Goal: Transaction & Acquisition: Book appointment/travel/reservation

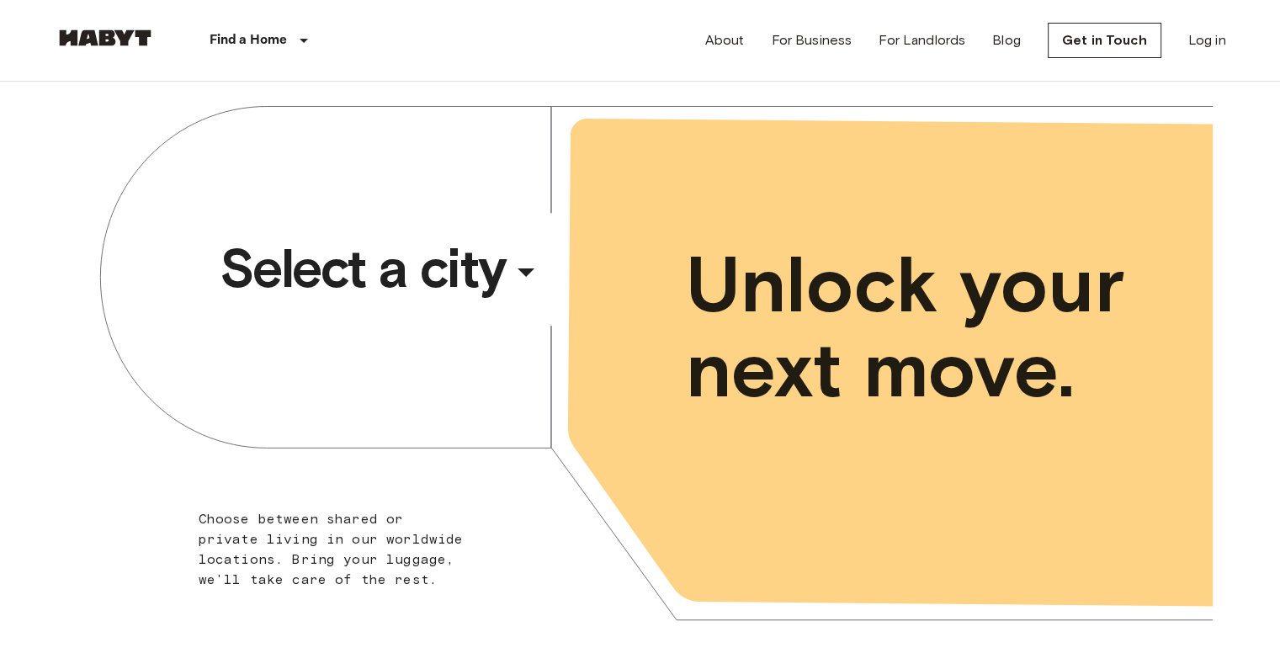
click at [521, 269] on div "​" at bounding box center [548, 286] width 173 height 35
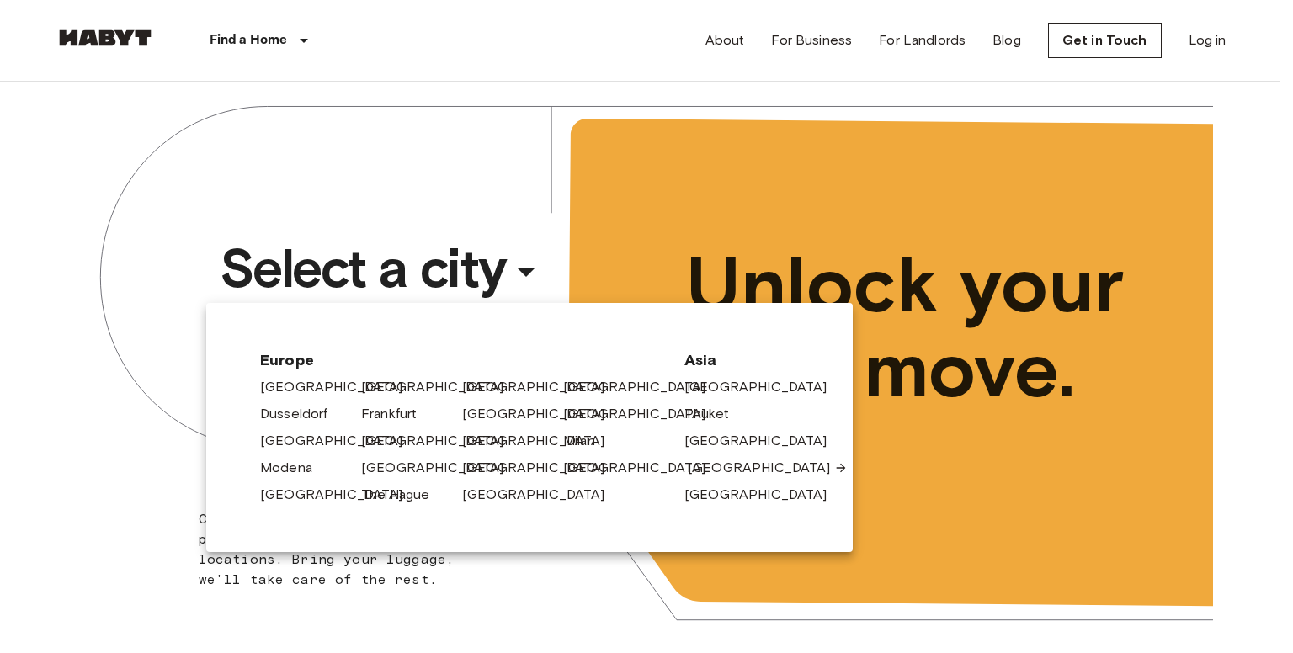
click at [724, 470] on link "[GEOGRAPHIC_DATA]" at bounding box center [768, 468] width 160 height 20
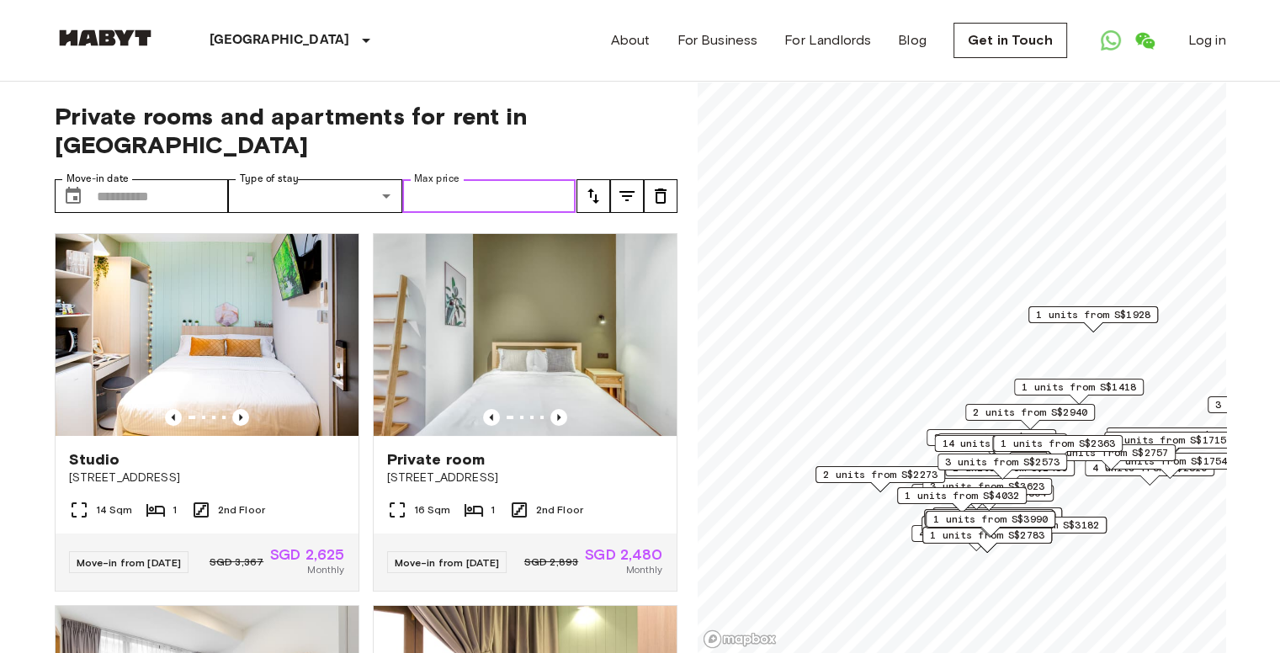
click at [475, 179] on input "Max price" at bounding box center [489, 196] width 174 height 34
click at [578, 179] on button "tune" at bounding box center [594, 196] width 34 height 34
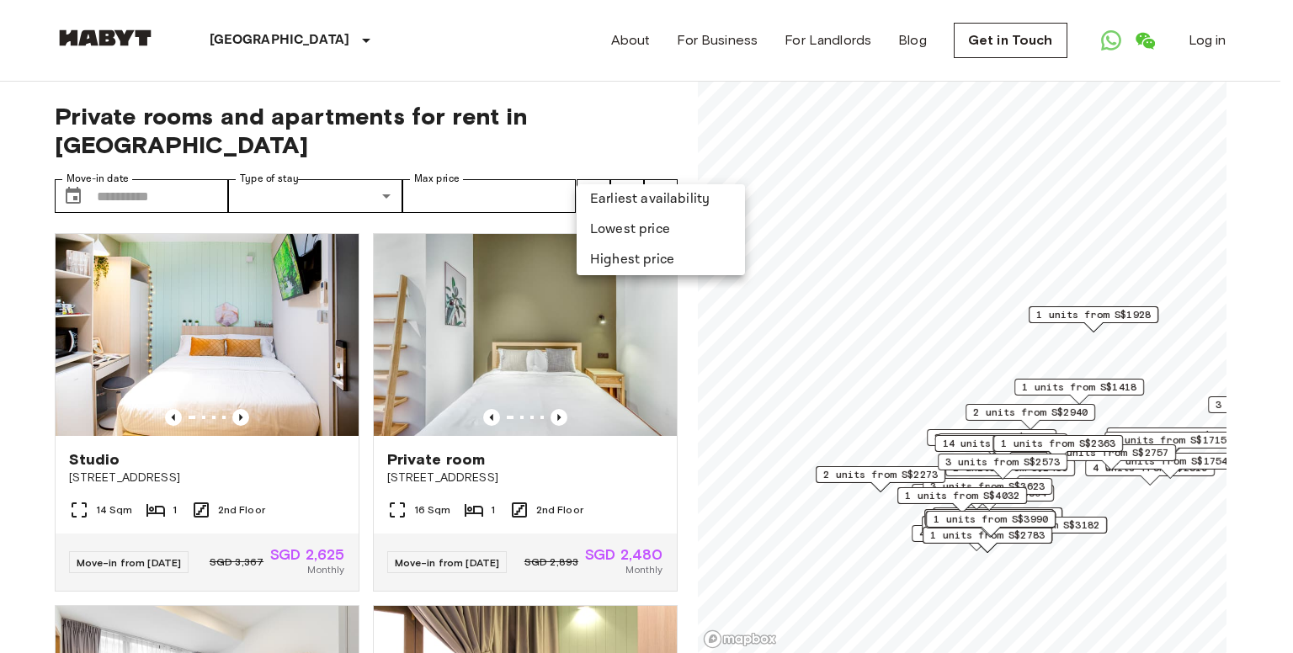
click at [513, 167] on div at bounding box center [646, 326] width 1293 height 653
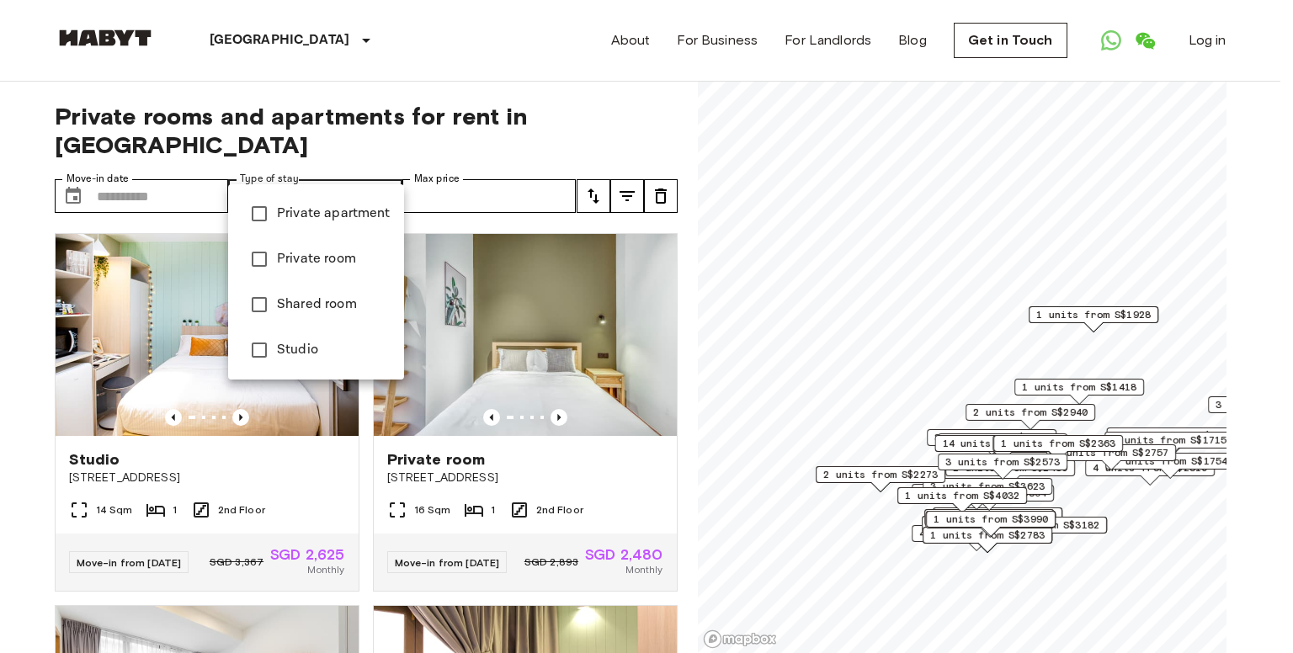
click at [300, 158] on div at bounding box center [646, 326] width 1293 height 653
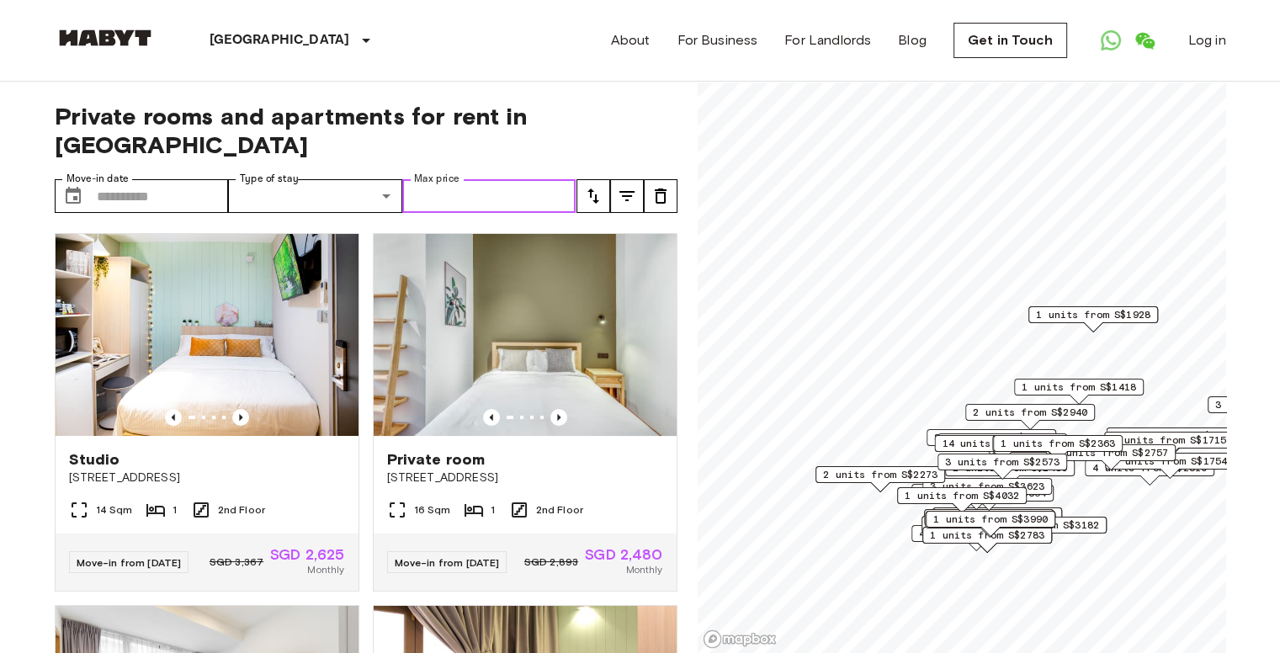
click at [481, 179] on input "Max price" at bounding box center [489, 196] width 174 height 34
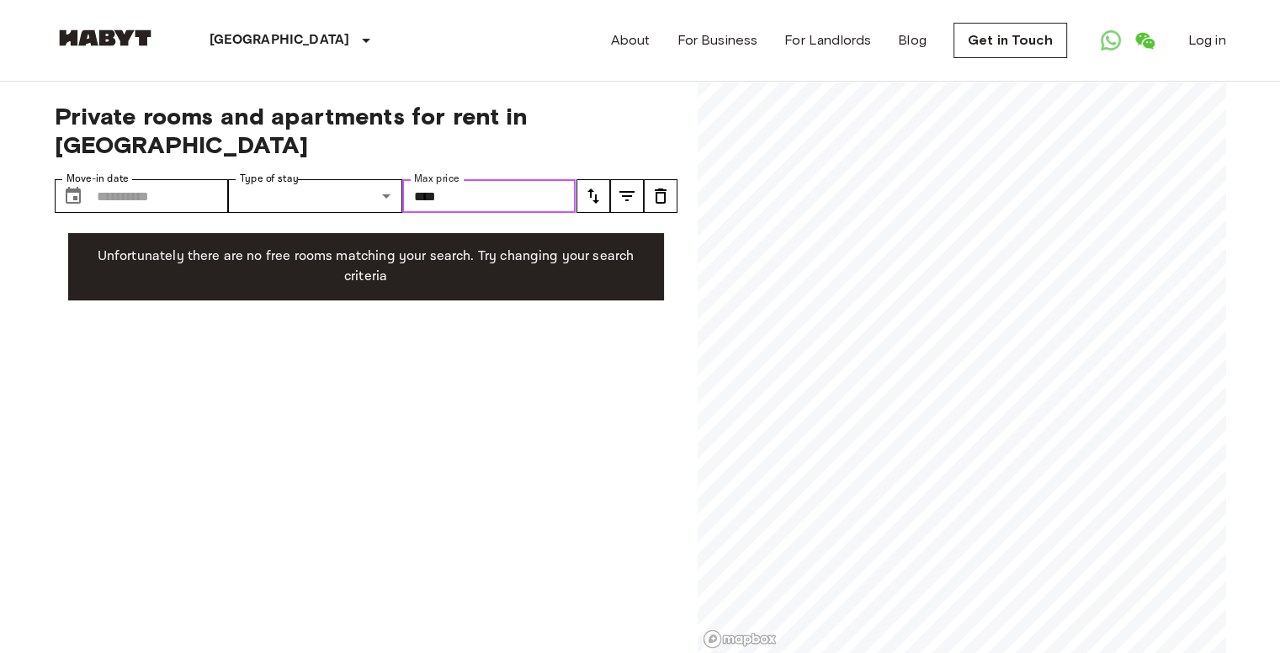
click at [508, 179] on input "****" at bounding box center [489, 196] width 174 height 34
type input "*"
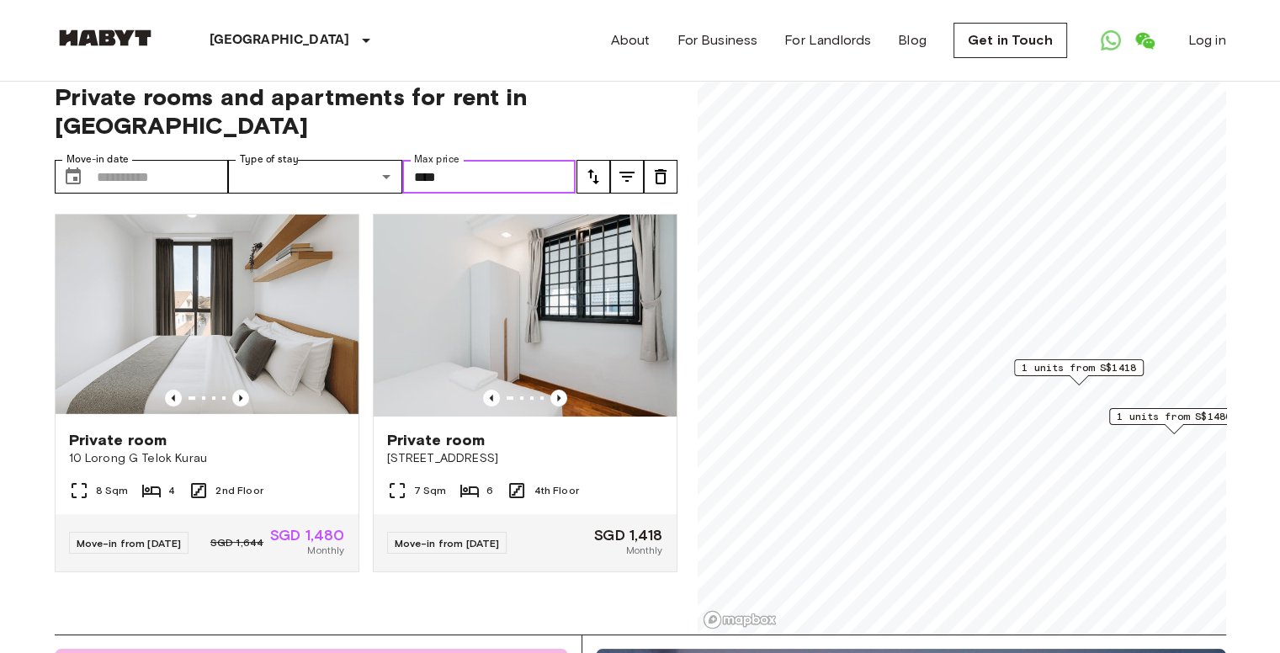
scroll to position [13, 0]
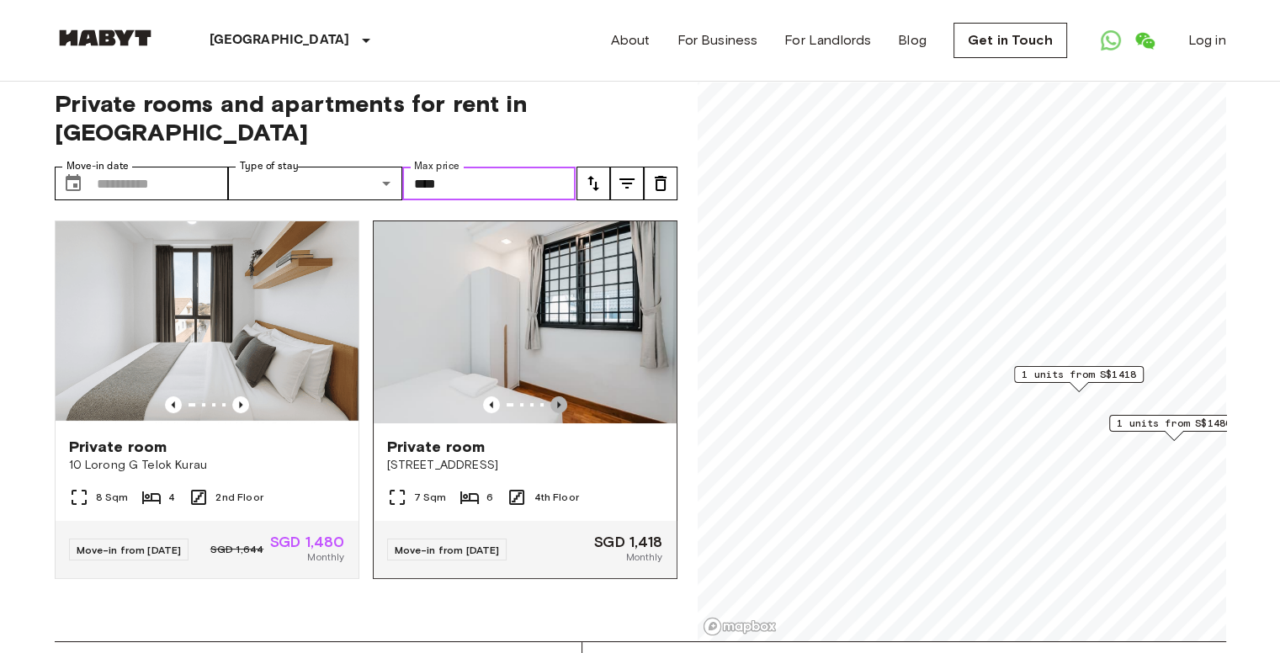
click at [551, 396] on icon "Previous image" at bounding box center [558, 404] width 17 height 17
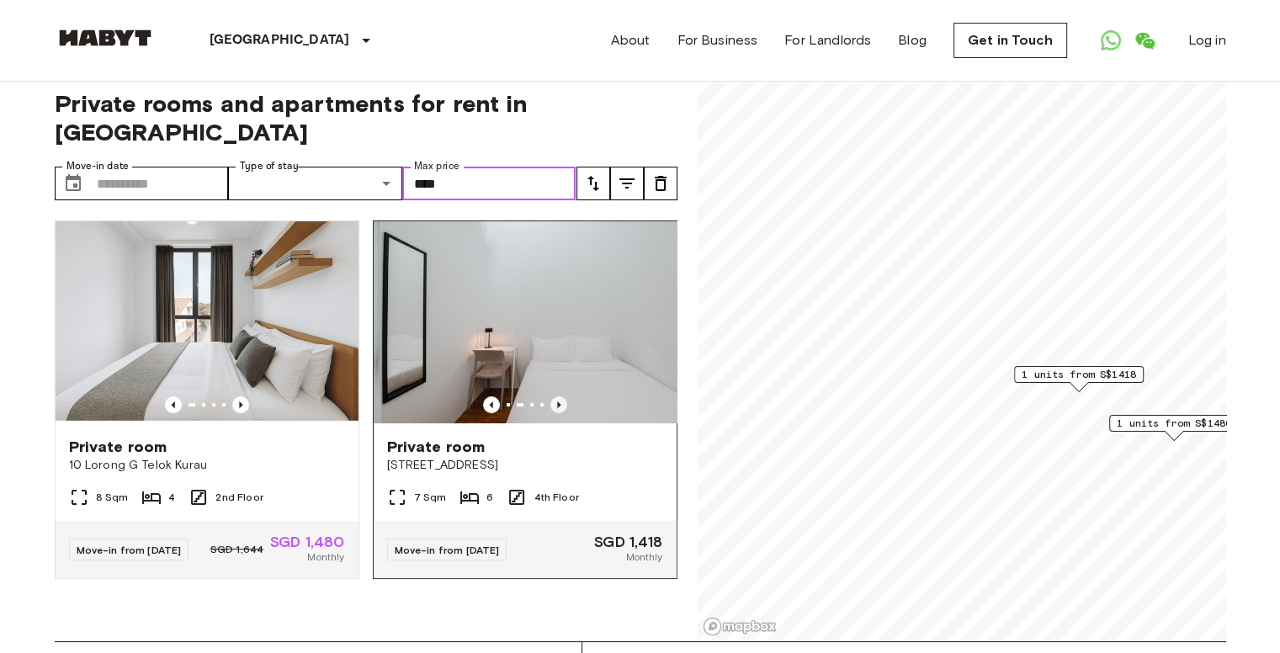
click at [551, 396] on icon "Previous image" at bounding box center [558, 404] width 17 height 17
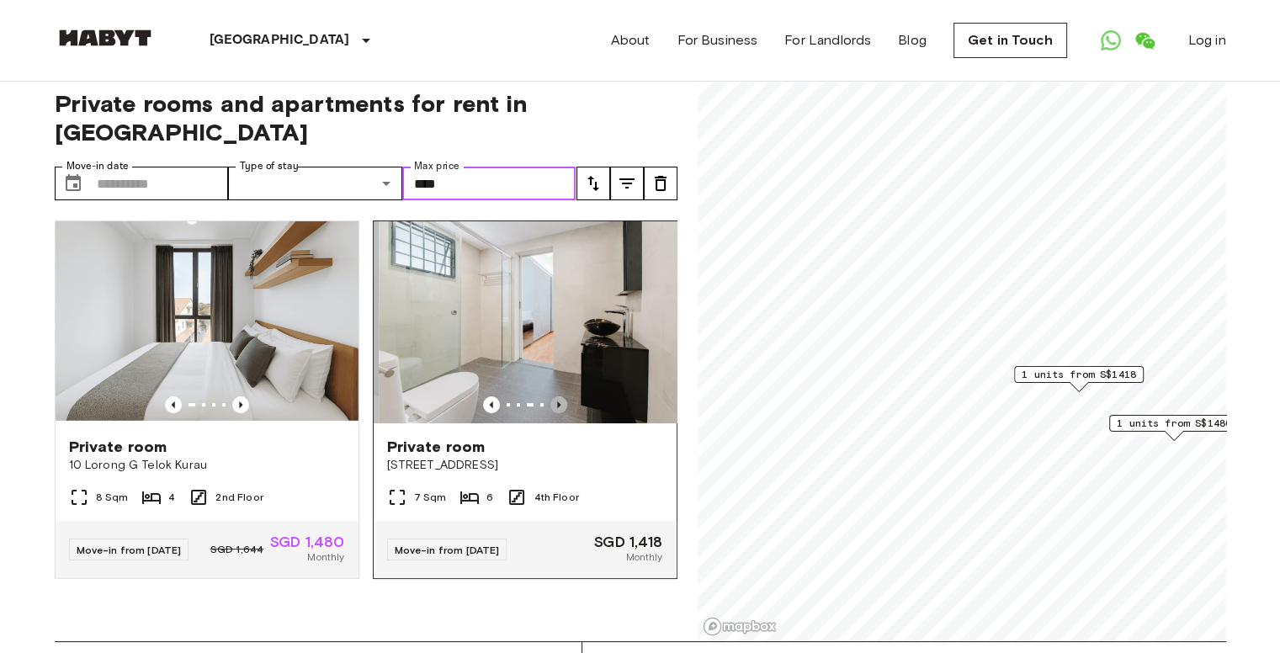
click at [551, 396] on icon "Previous image" at bounding box center [558, 404] width 17 height 17
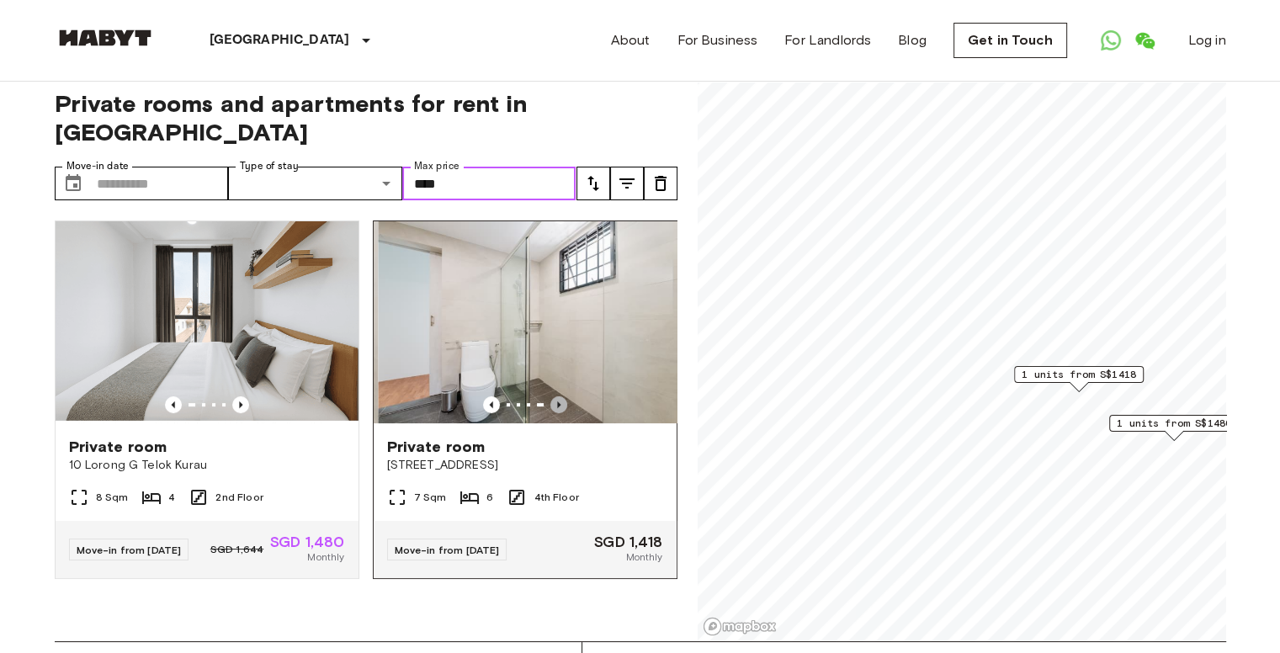
click at [551, 396] on icon "Previous image" at bounding box center [558, 404] width 17 height 17
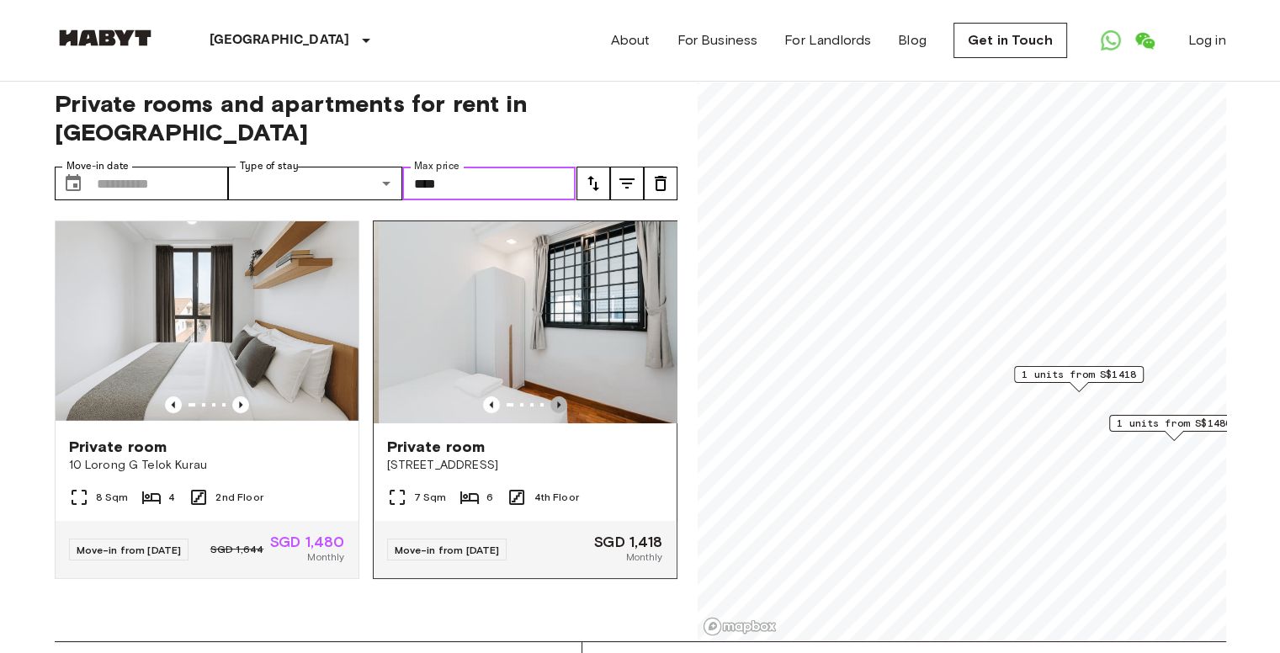
click at [551, 396] on icon "Previous image" at bounding box center [558, 404] width 17 height 17
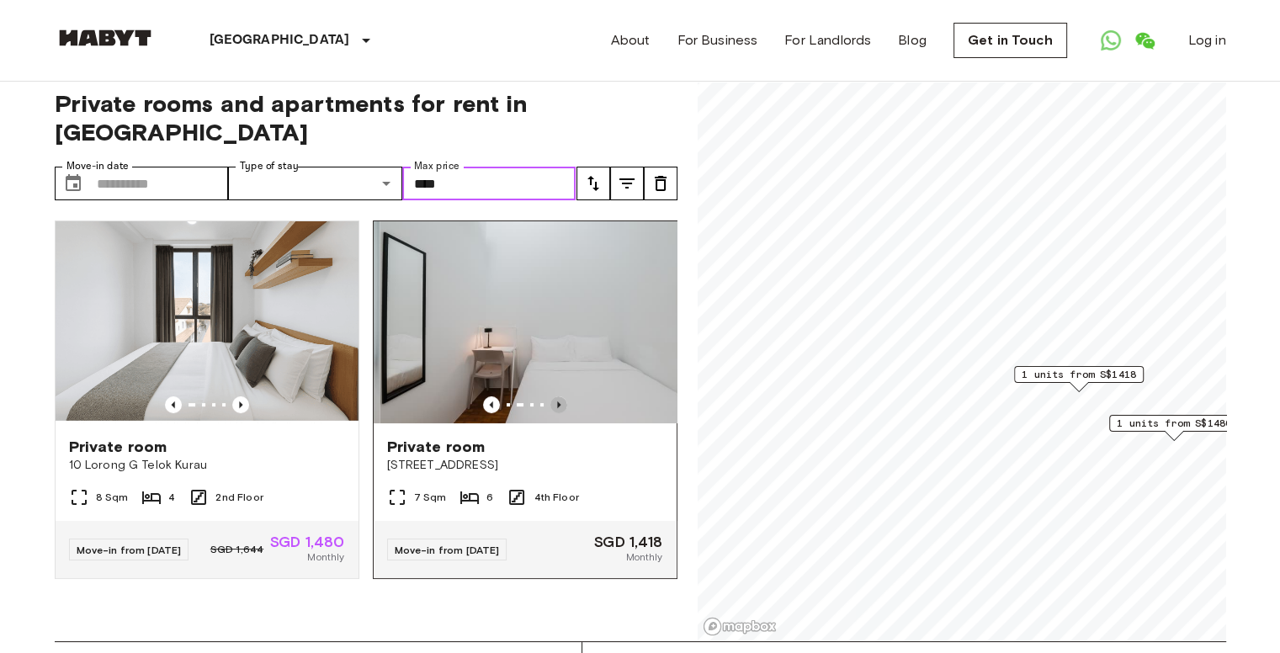
click at [551, 396] on icon "Previous image" at bounding box center [558, 404] width 17 height 17
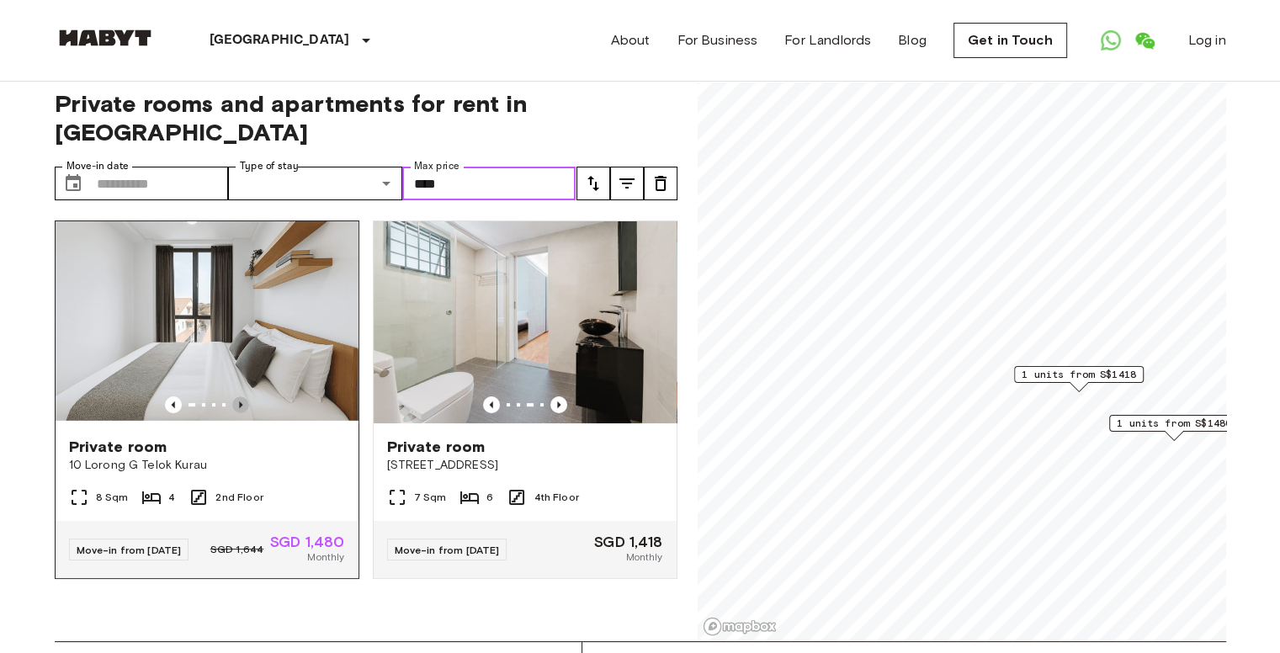
click at [237, 396] on icon "Previous image" at bounding box center [240, 404] width 17 height 17
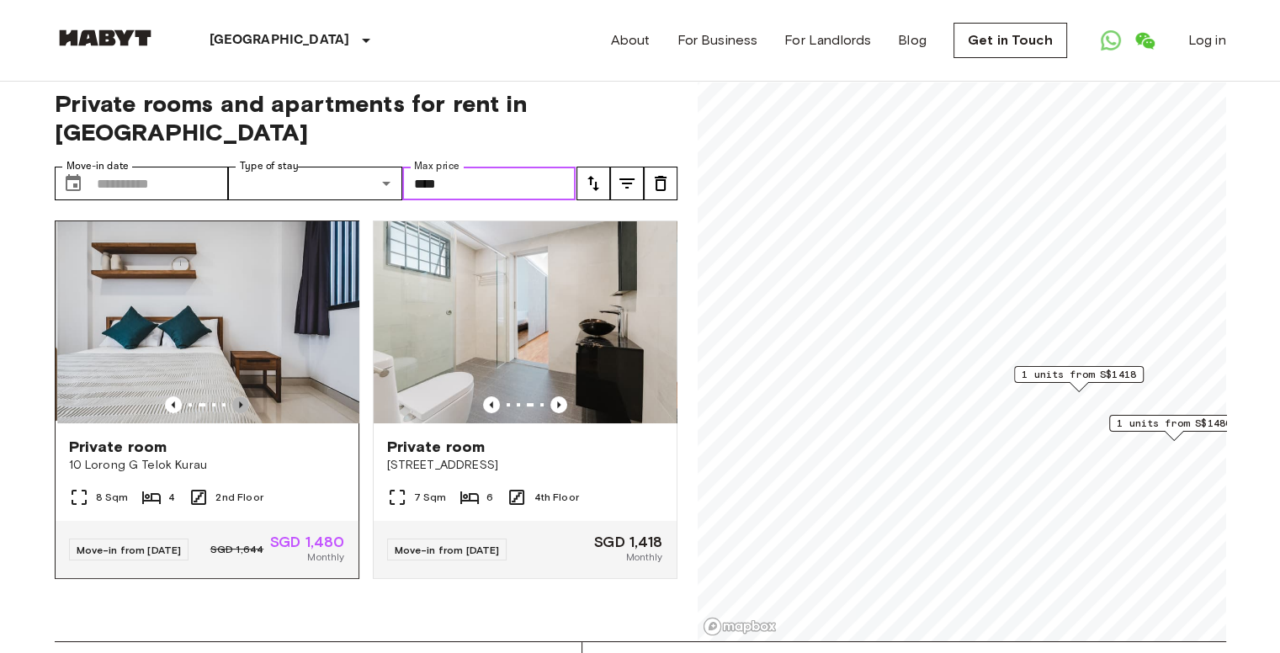
click at [237, 396] on icon "Previous image" at bounding box center [240, 404] width 17 height 17
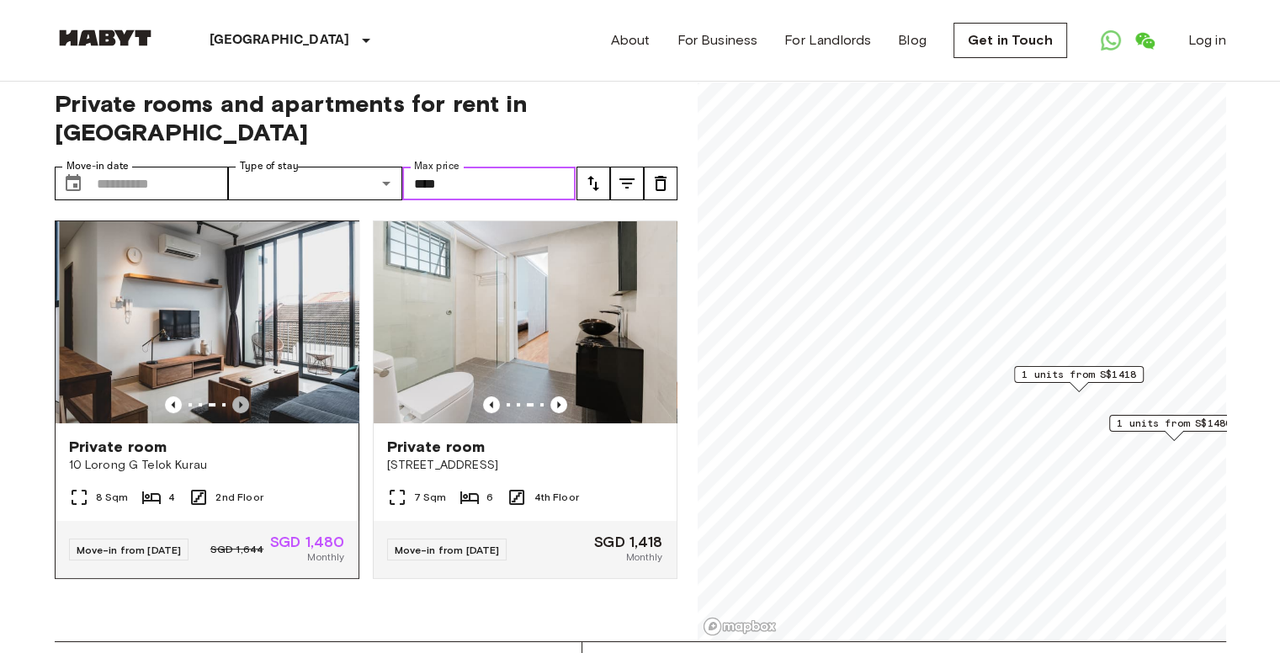
click at [237, 396] on icon "Previous image" at bounding box center [240, 404] width 17 height 17
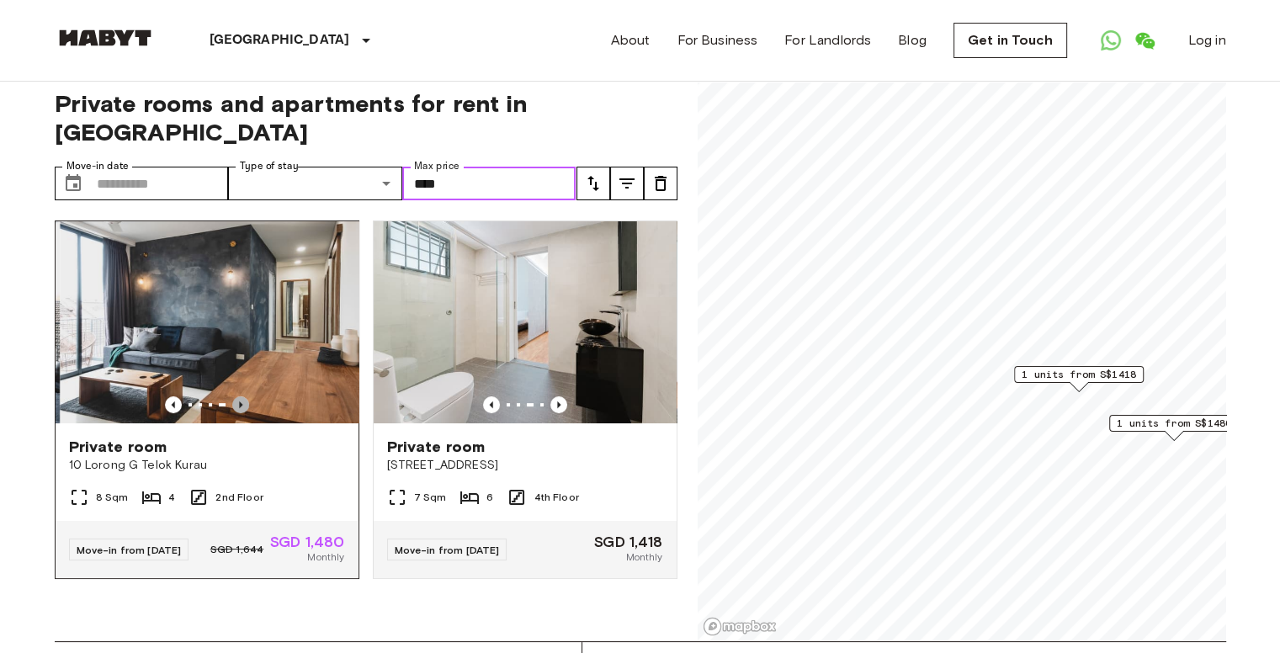
click at [237, 396] on icon "Previous image" at bounding box center [240, 404] width 17 height 17
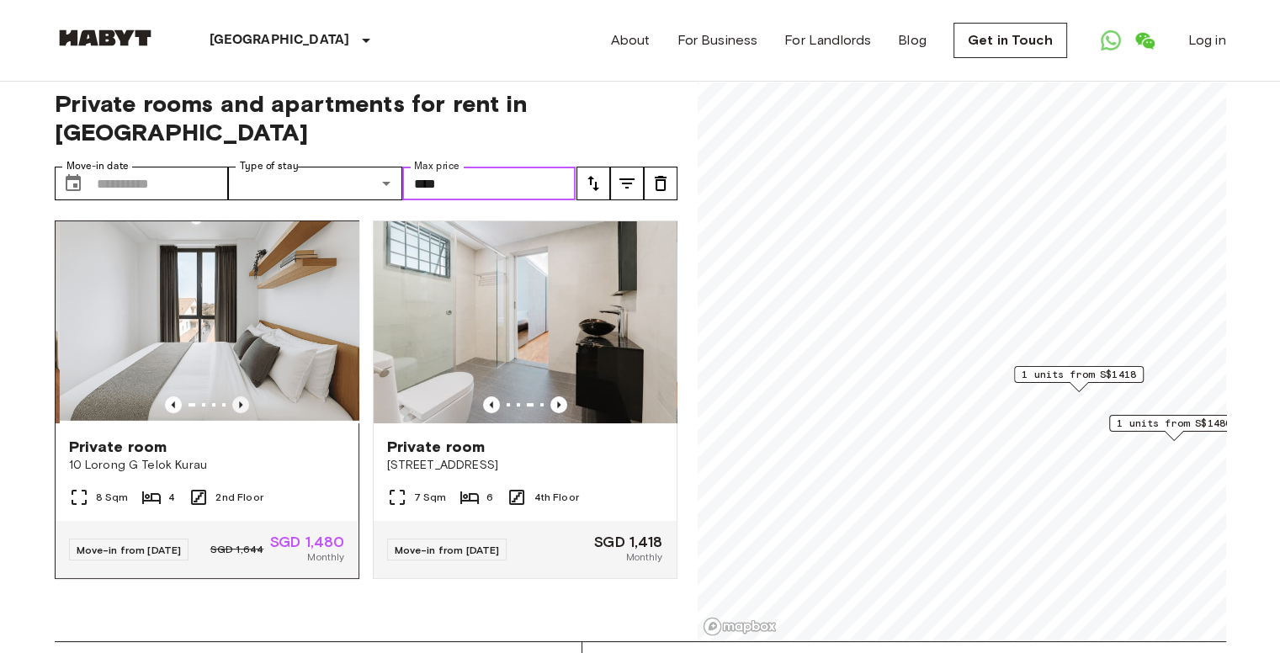
click at [237, 396] on icon "Previous image" at bounding box center [240, 404] width 17 height 17
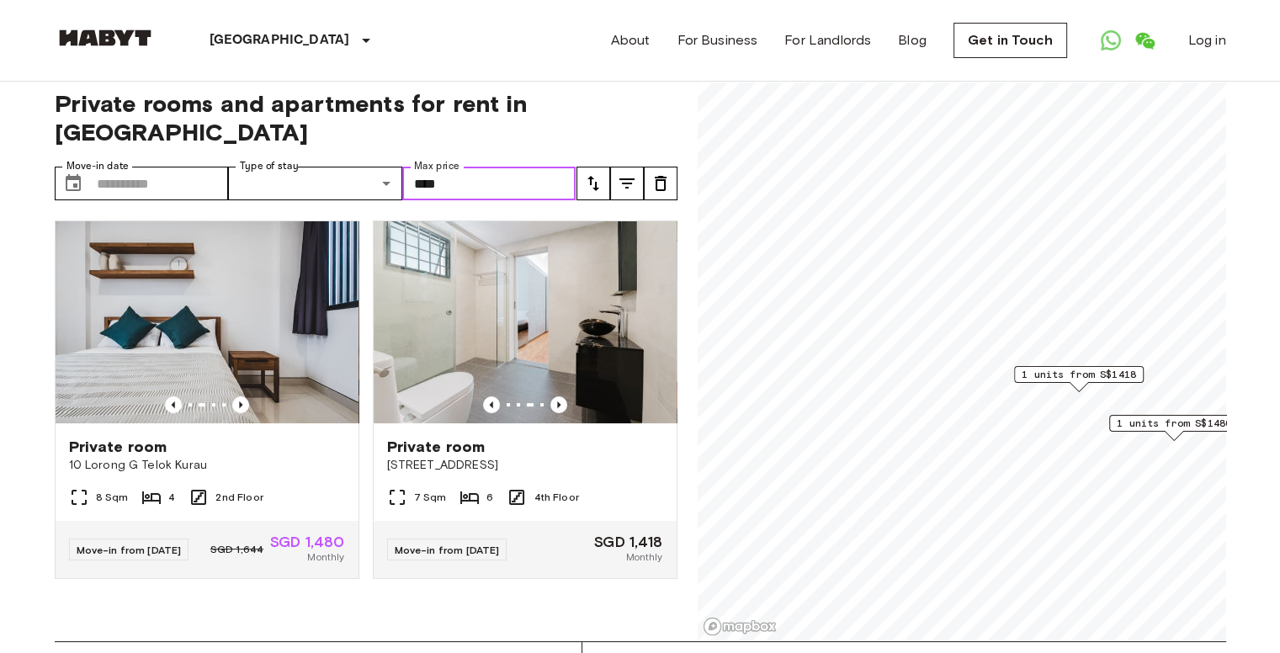
type input "****"
click at [173, 167] on input "Move-in date" at bounding box center [163, 184] width 132 height 34
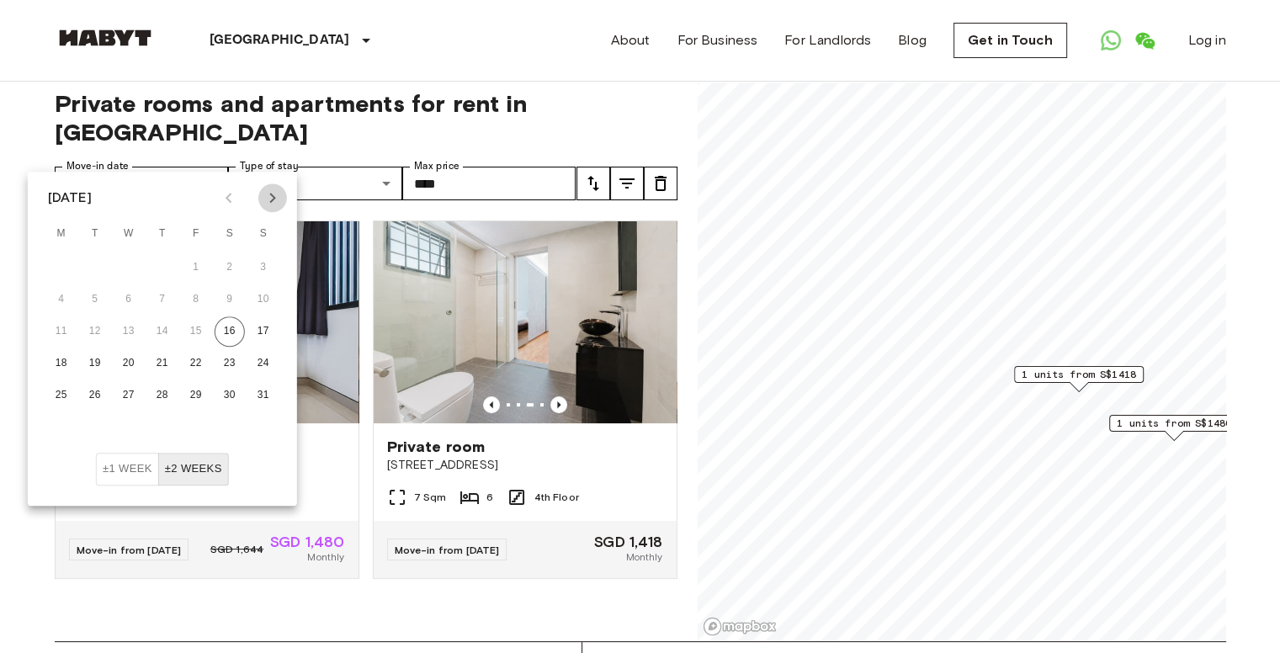
click at [272, 203] on icon "Next month" at bounding box center [273, 198] width 20 height 20
click at [268, 291] on button "14" at bounding box center [263, 299] width 30 height 30
type input "**********"
